Goal: Transaction & Acquisition: Purchase product/service

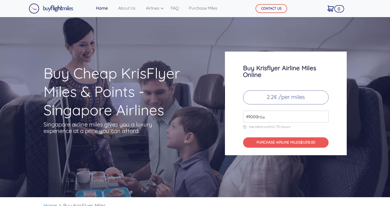
click at [252, 117] on input "49000" at bounding box center [285, 117] width 85 height 12
click at [307, 117] on input "49000" at bounding box center [285, 117] width 85 height 12
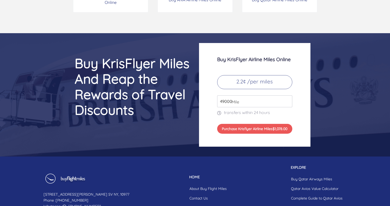
scroll to position [2140, 0]
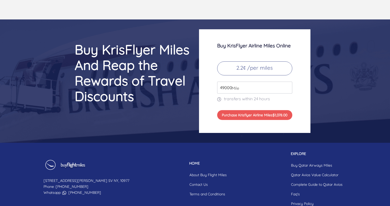
type input "10000"
click at [64, 182] on p "[STREET_ADDRESS][PERSON_NAME] [GEOGRAPHIC_DATA] Phone : [PHONE_NUMBER] Whatsapp…" at bounding box center [87, 187] width 86 height 18
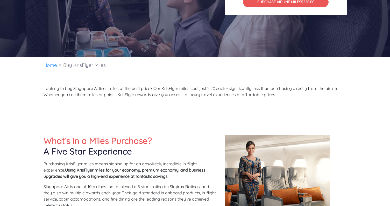
scroll to position [0, 0]
